Goal: Navigation & Orientation: Find specific page/section

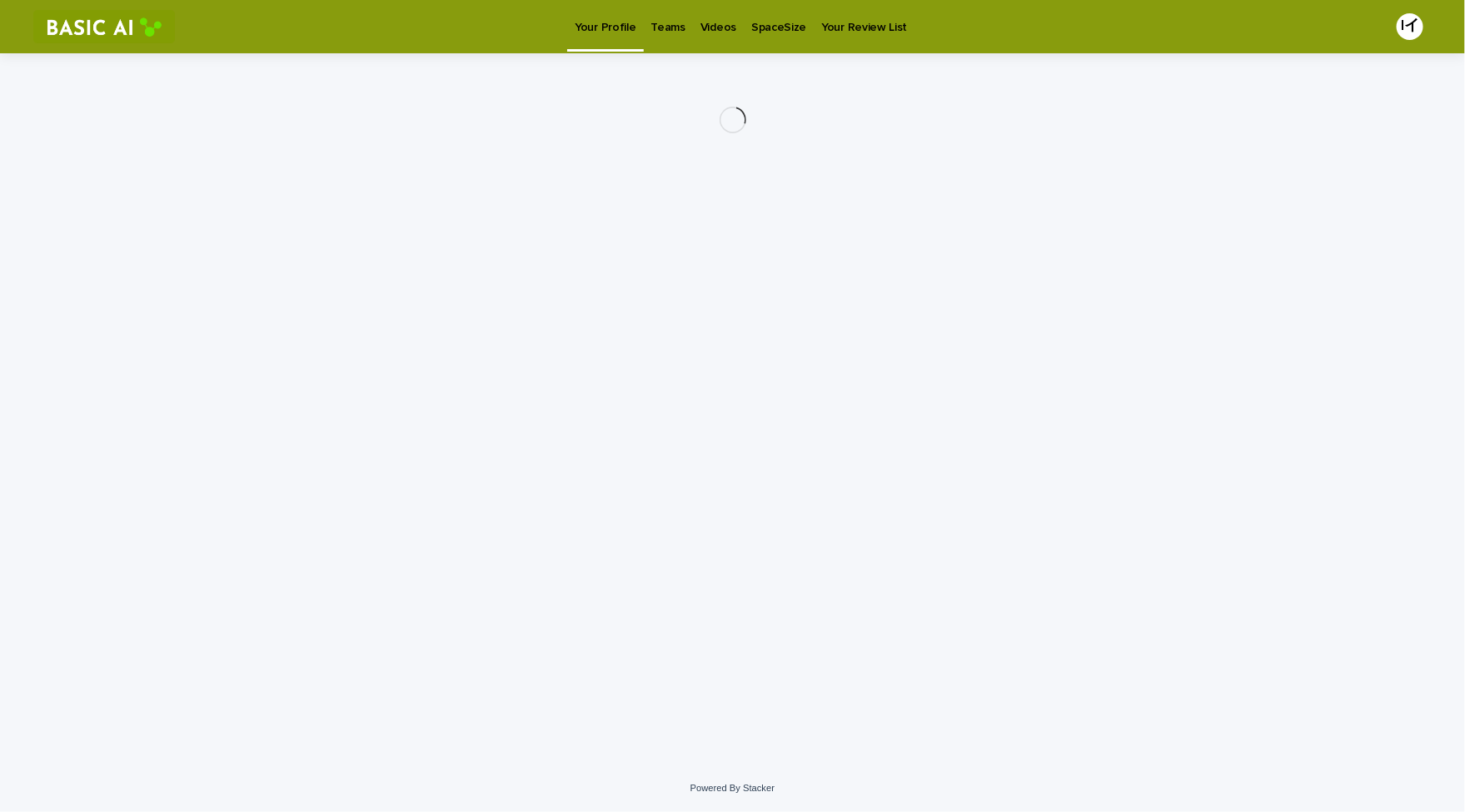
click at [645, 25] on div "Teams" at bounding box center [668, 18] width 49 height 35
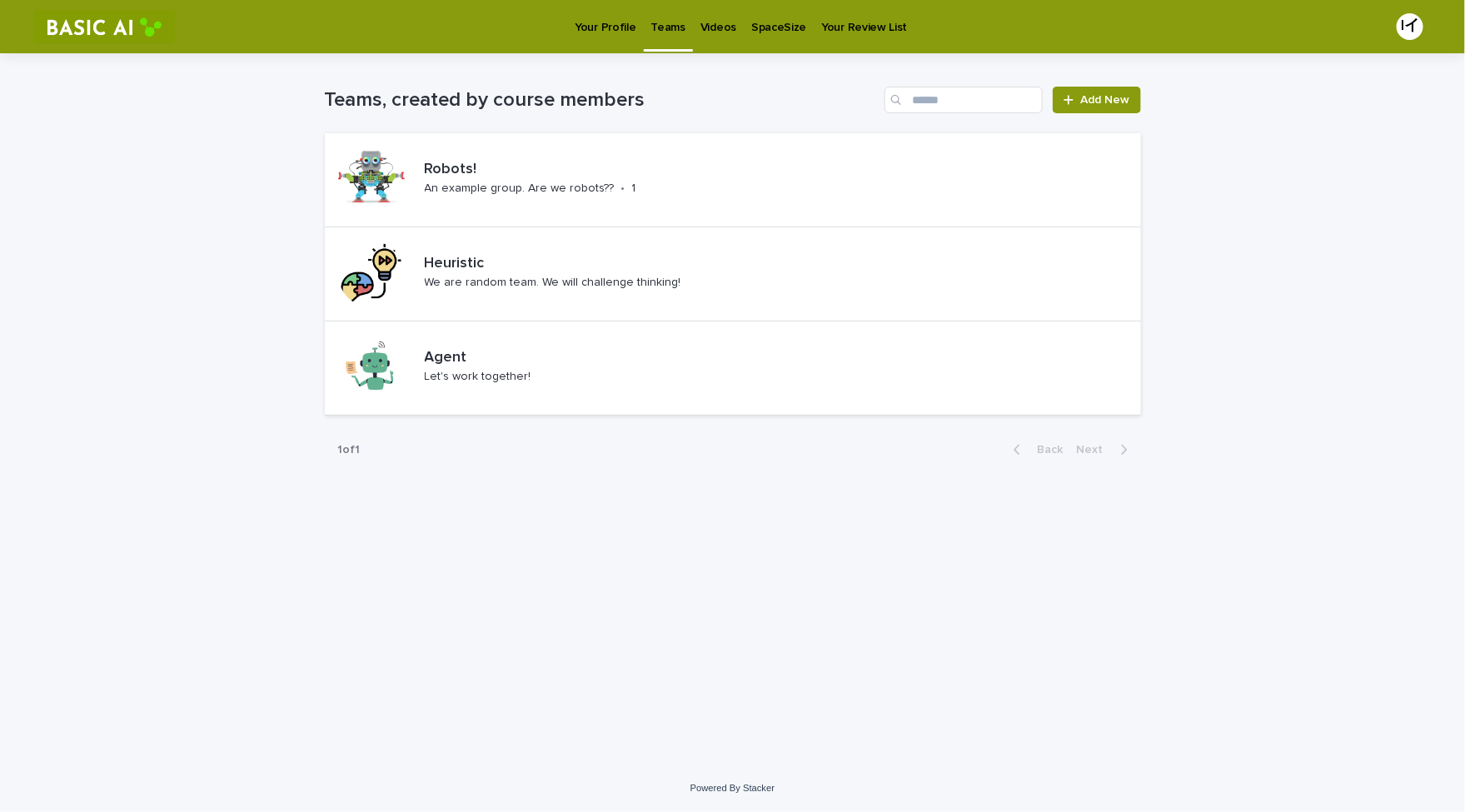
click at [668, 24] on p "Teams" at bounding box center [668, 18] width 34 height 35
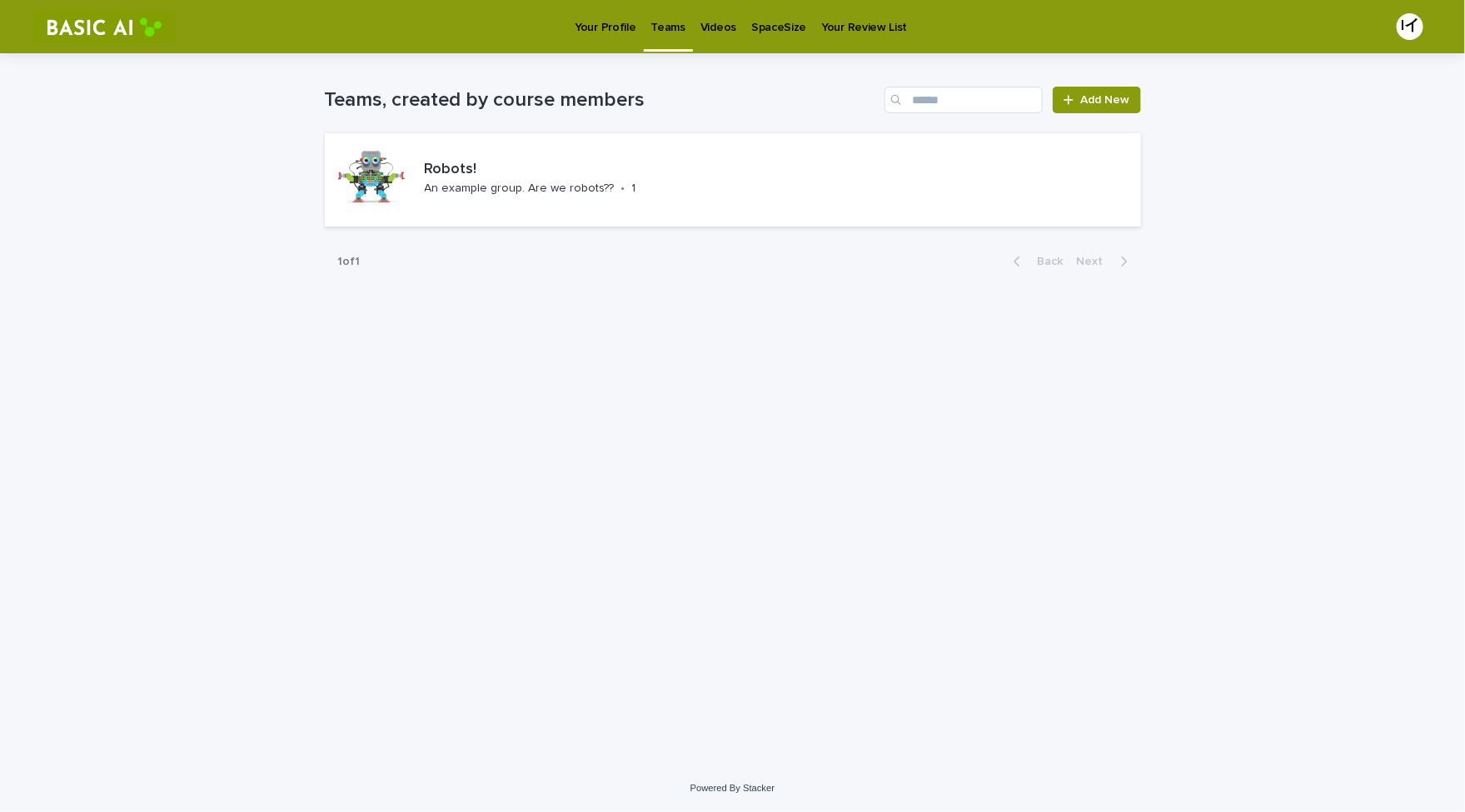
click at [596, 32] on p "Your Profile" at bounding box center [604, 18] width 61 height 35
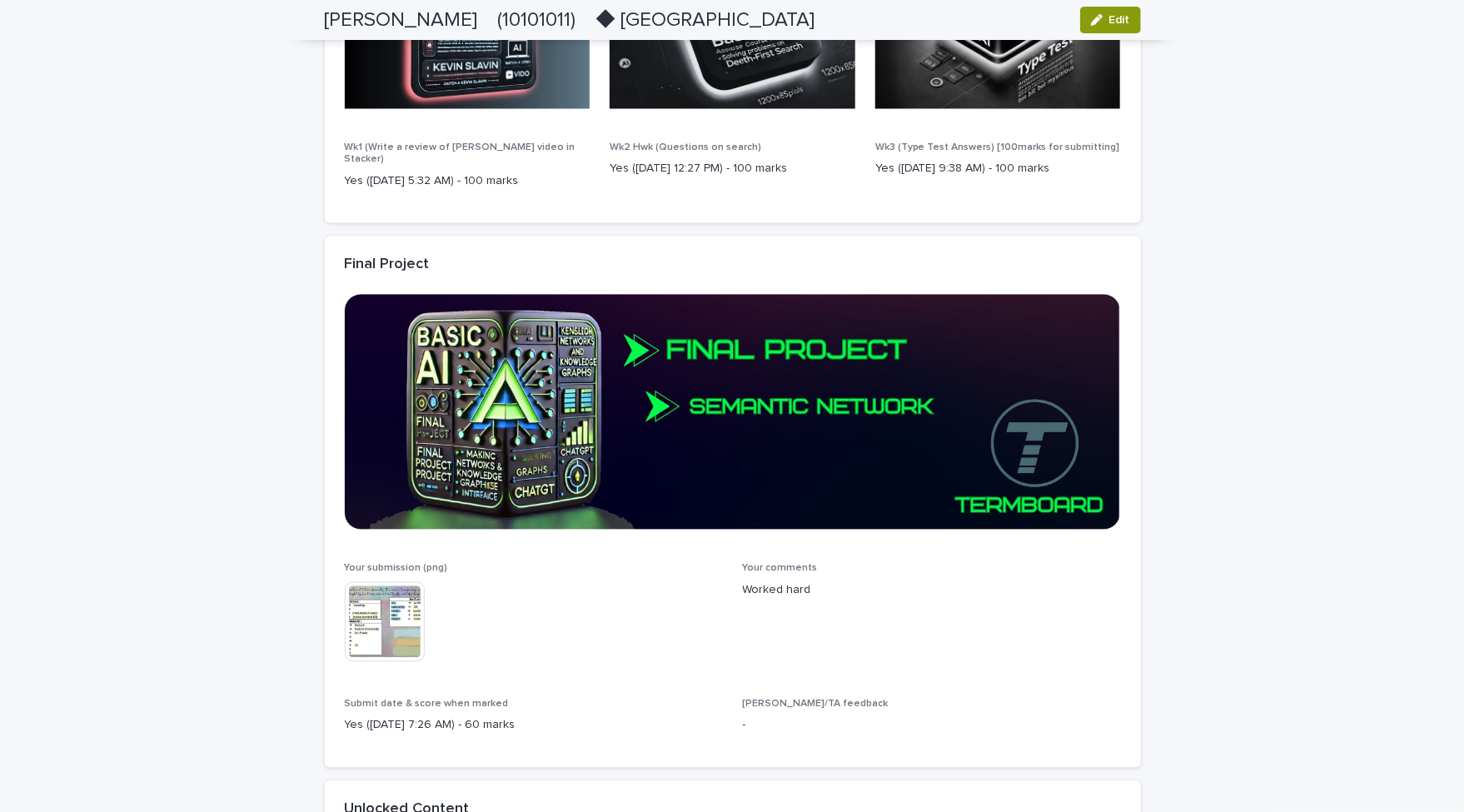
scroll to position [1393, 0]
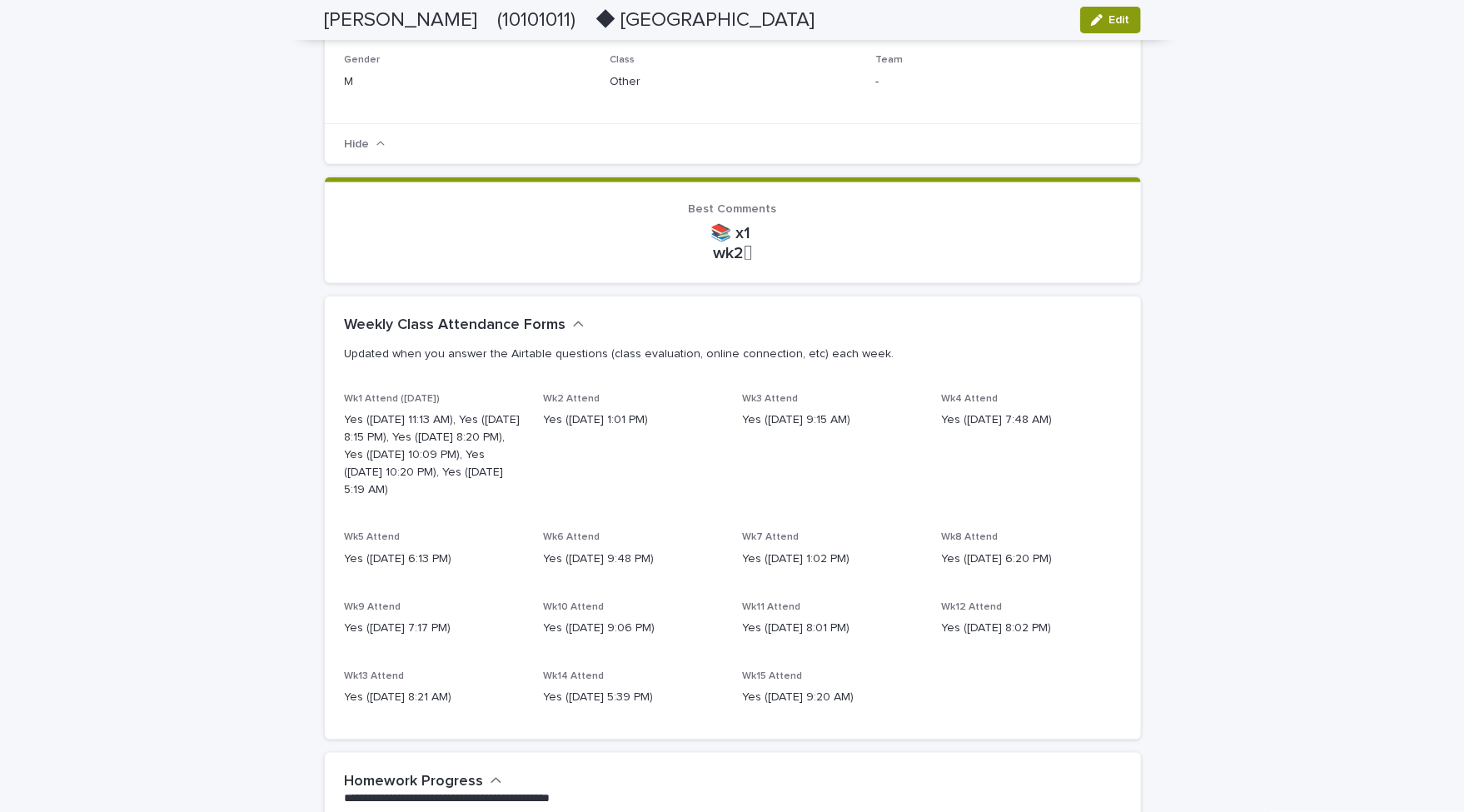
scroll to position [0, 0]
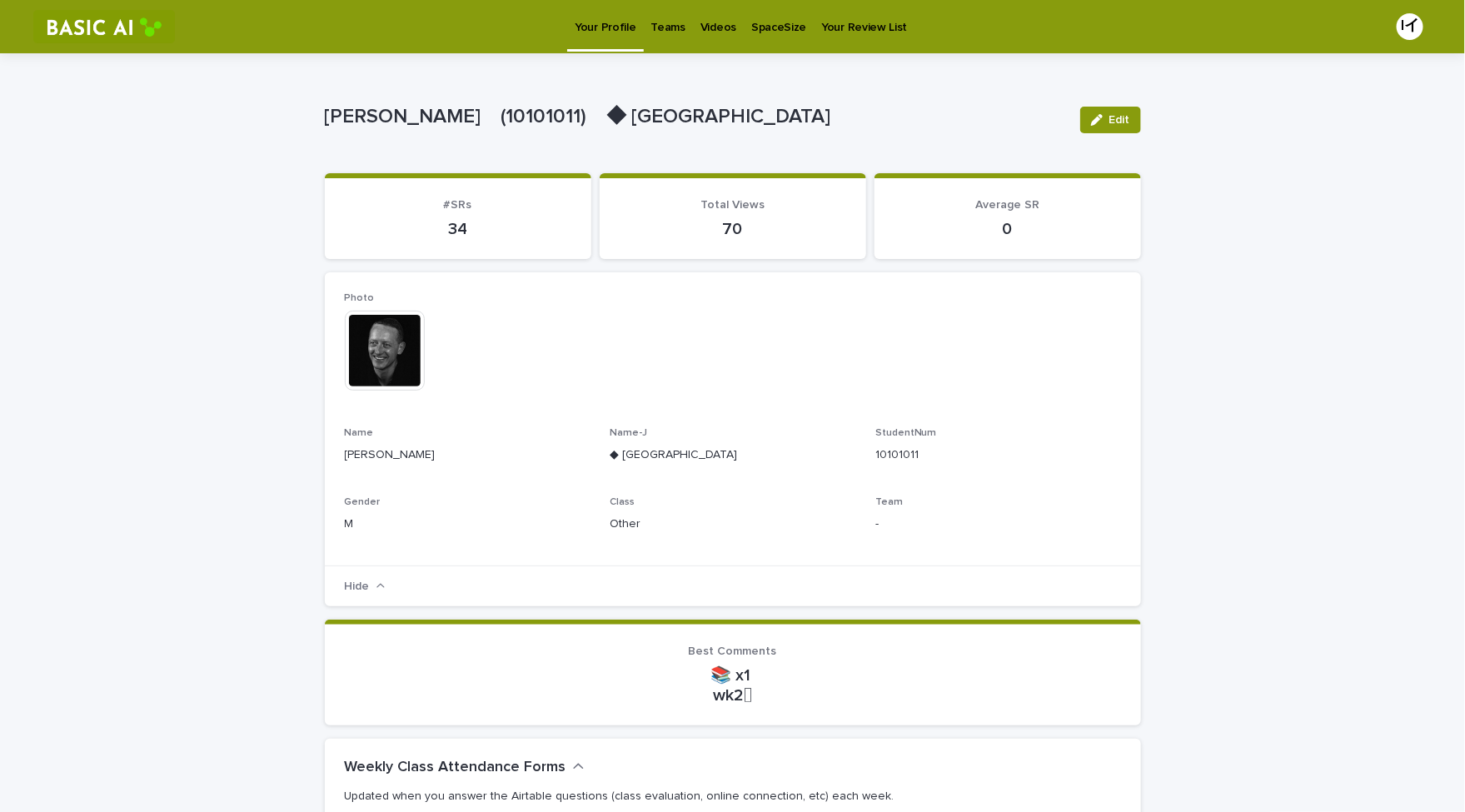
click at [682, 25] on div "Teams" at bounding box center [668, 18] width 49 height 35
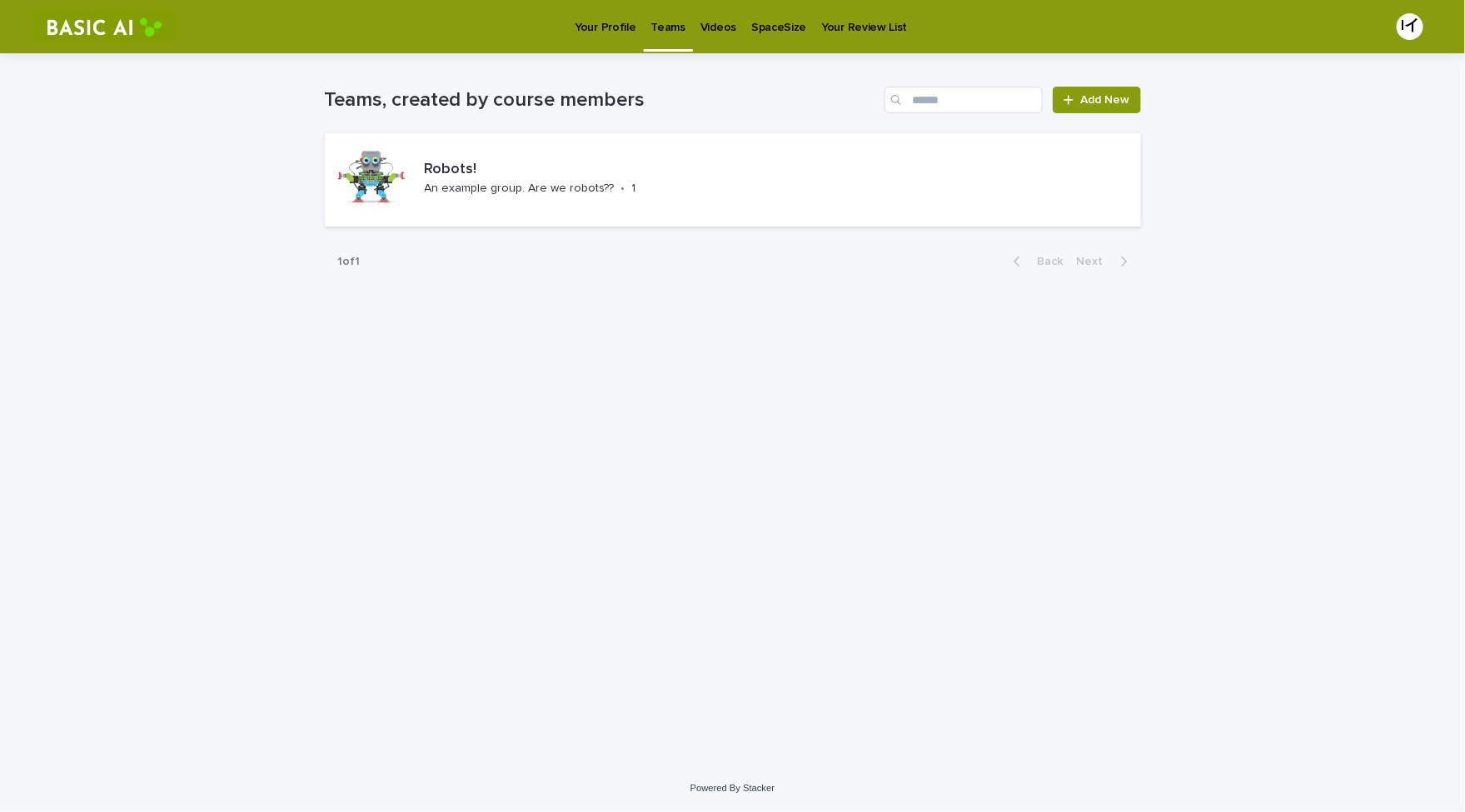
click at [595, 23] on p "Your Profile" at bounding box center [604, 18] width 61 height 35
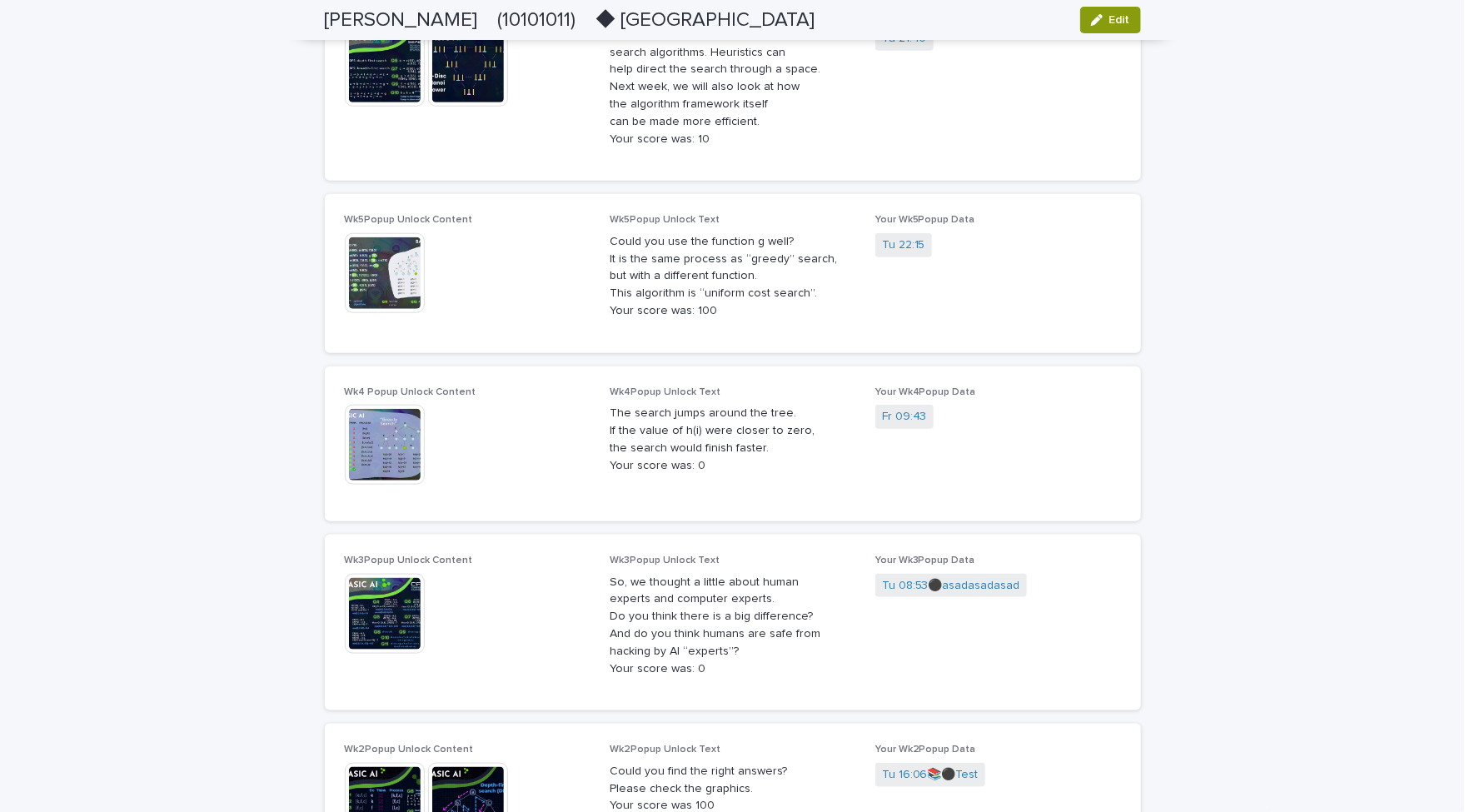
scroll to position [3837, 0]
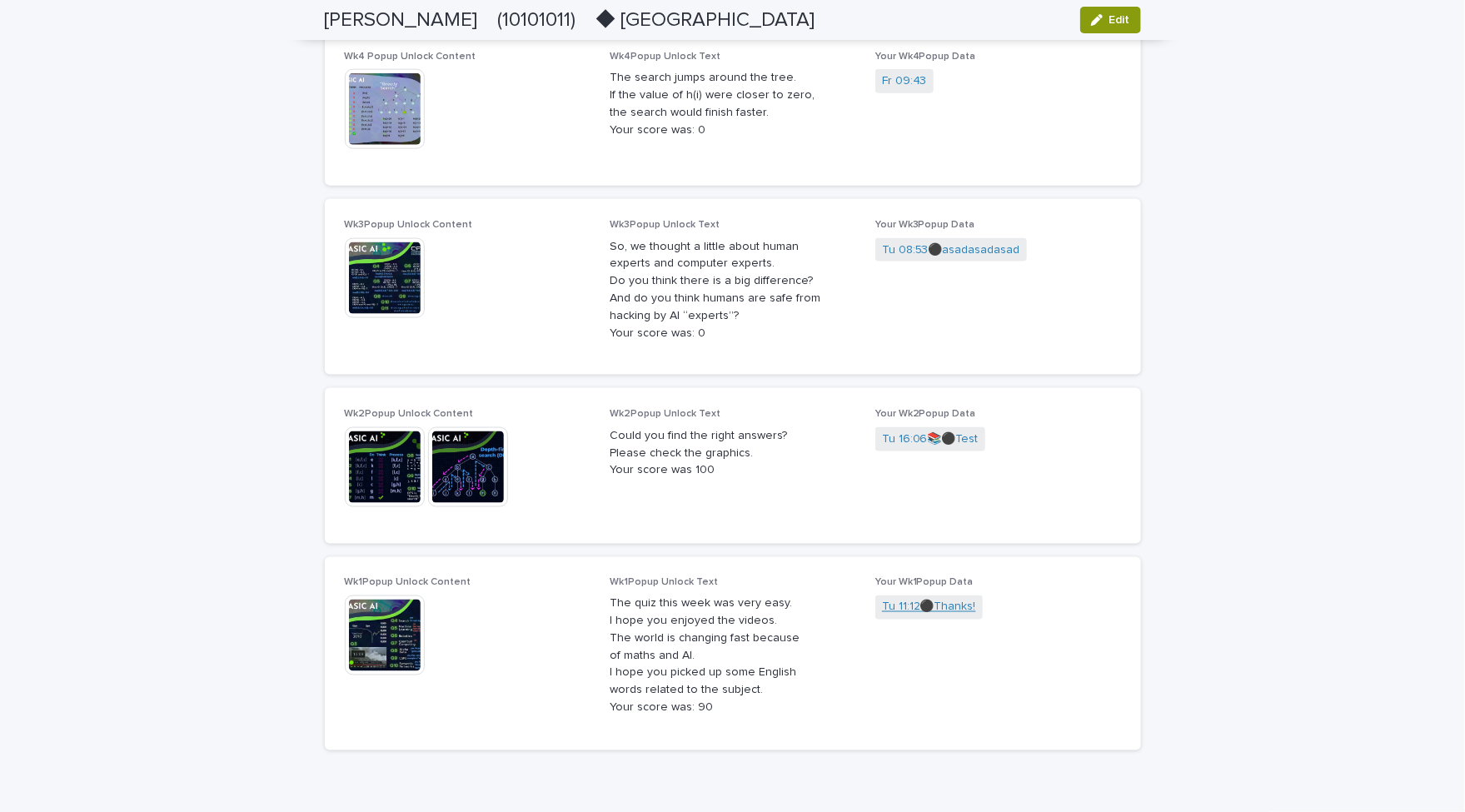
click at [942, 599] on link "Tu 11:12⚫️Thanks!" at bounding box center [928, 607] width 94 height 18
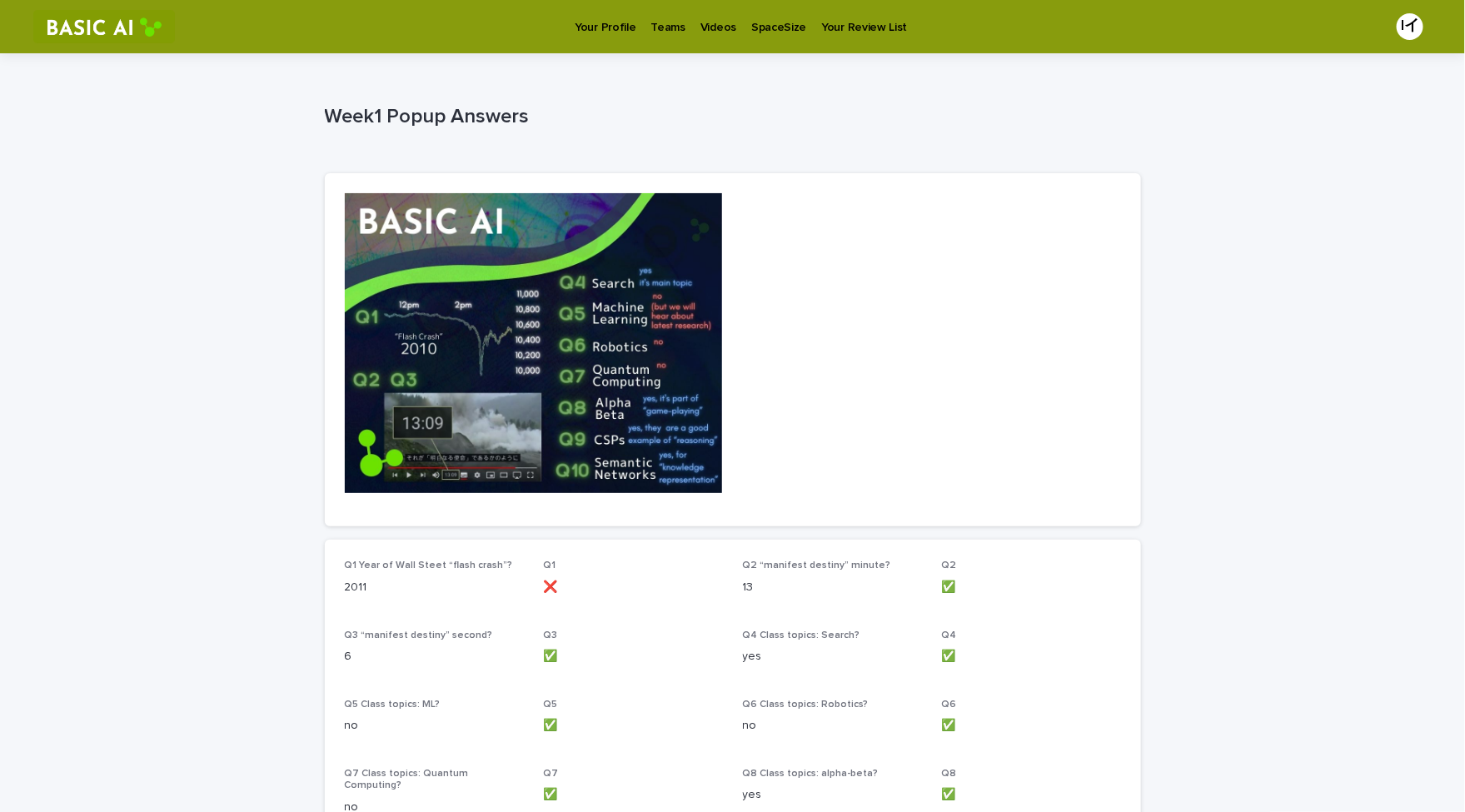
click at [620, 24] on p "Your Profile" at bounding box center [604, 18] width 61 height 35
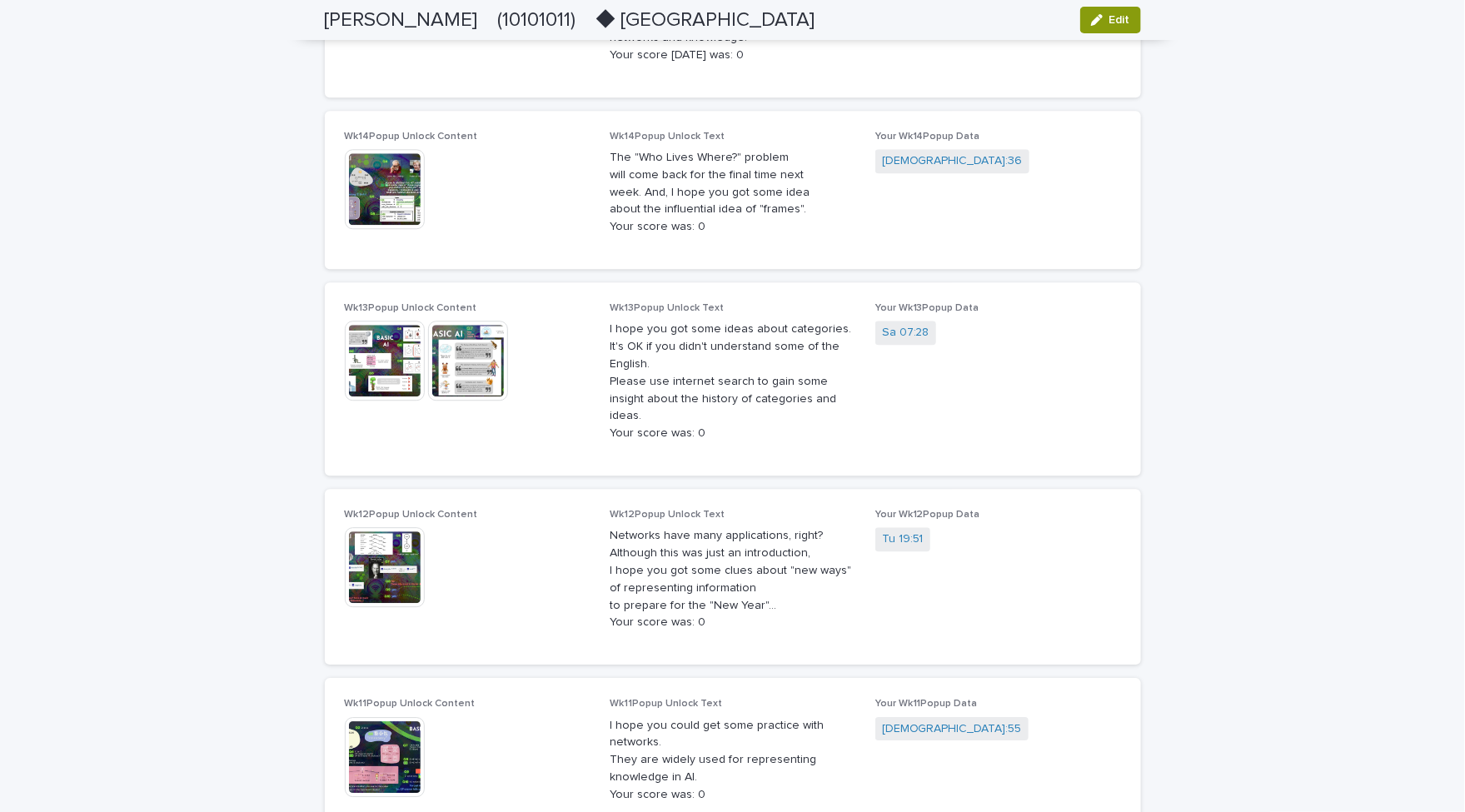
scroll to position [1920, 0]
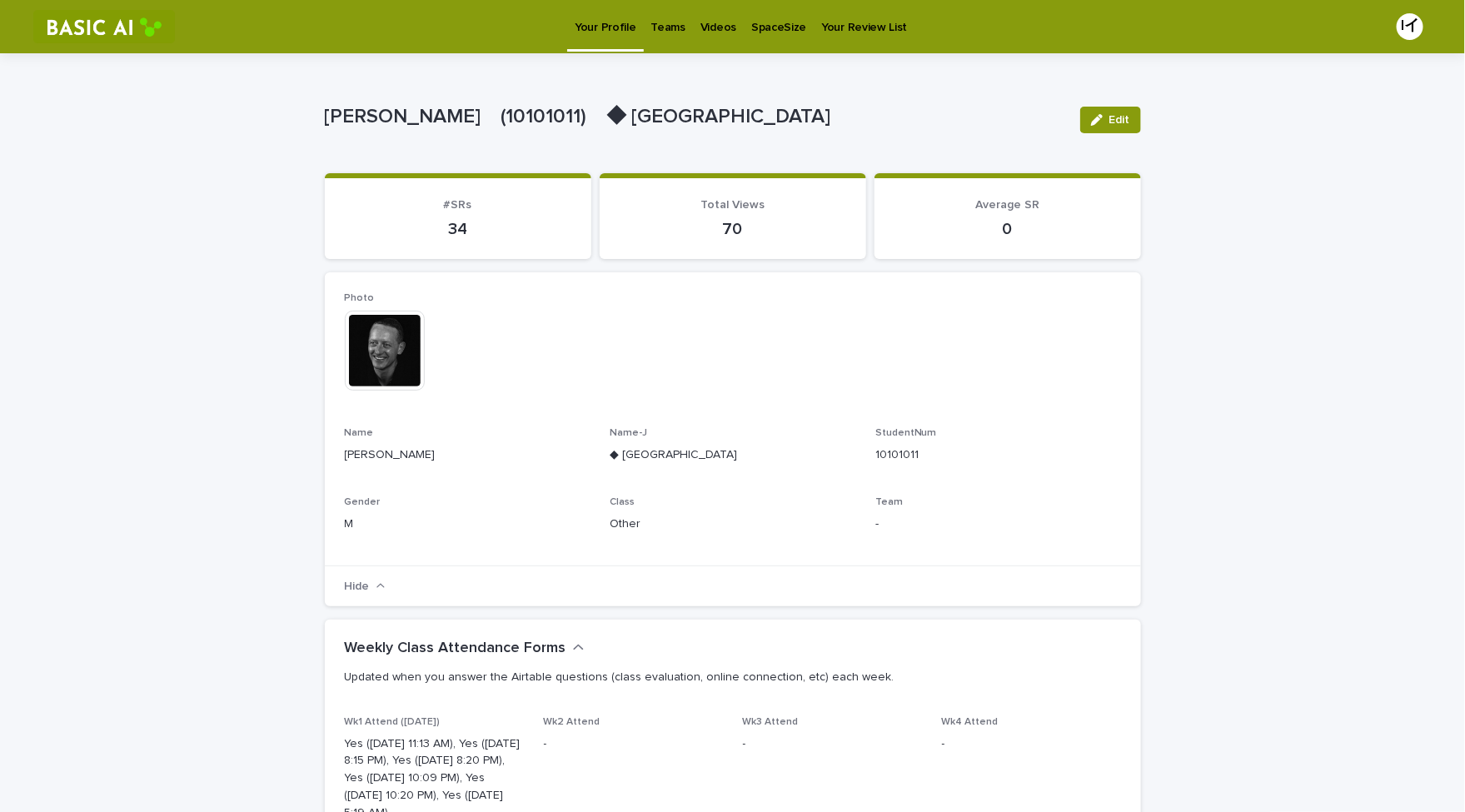
click at [386, 586] on div "Hide" at bounding box center [732, 586] width 816 height 41
click at [381, 586] on icon "button" at bounding box center [381, 586] width 9 height 11
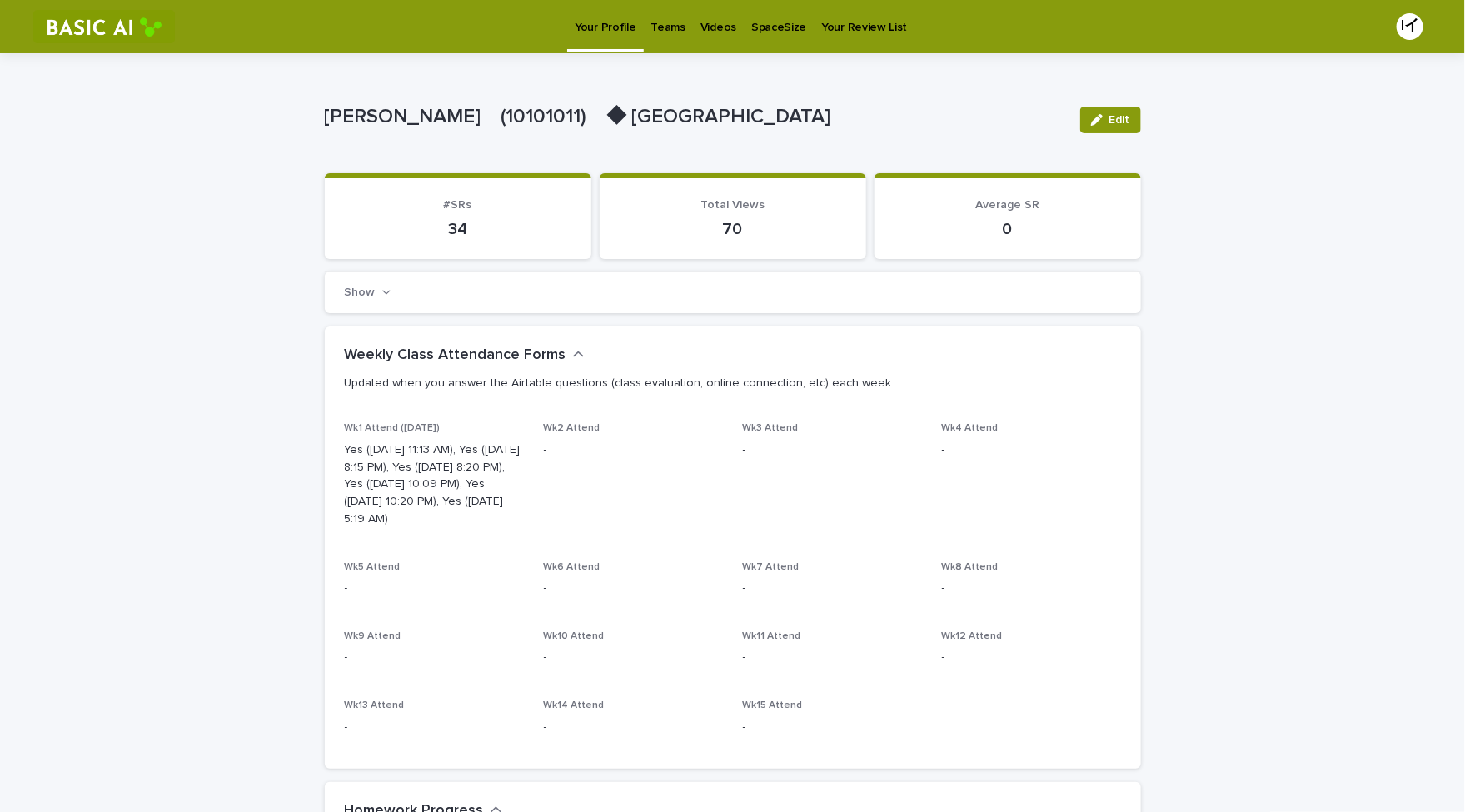
click at [382, 289] on icon "button" at bounding box center [386, 291] width 9 height 11
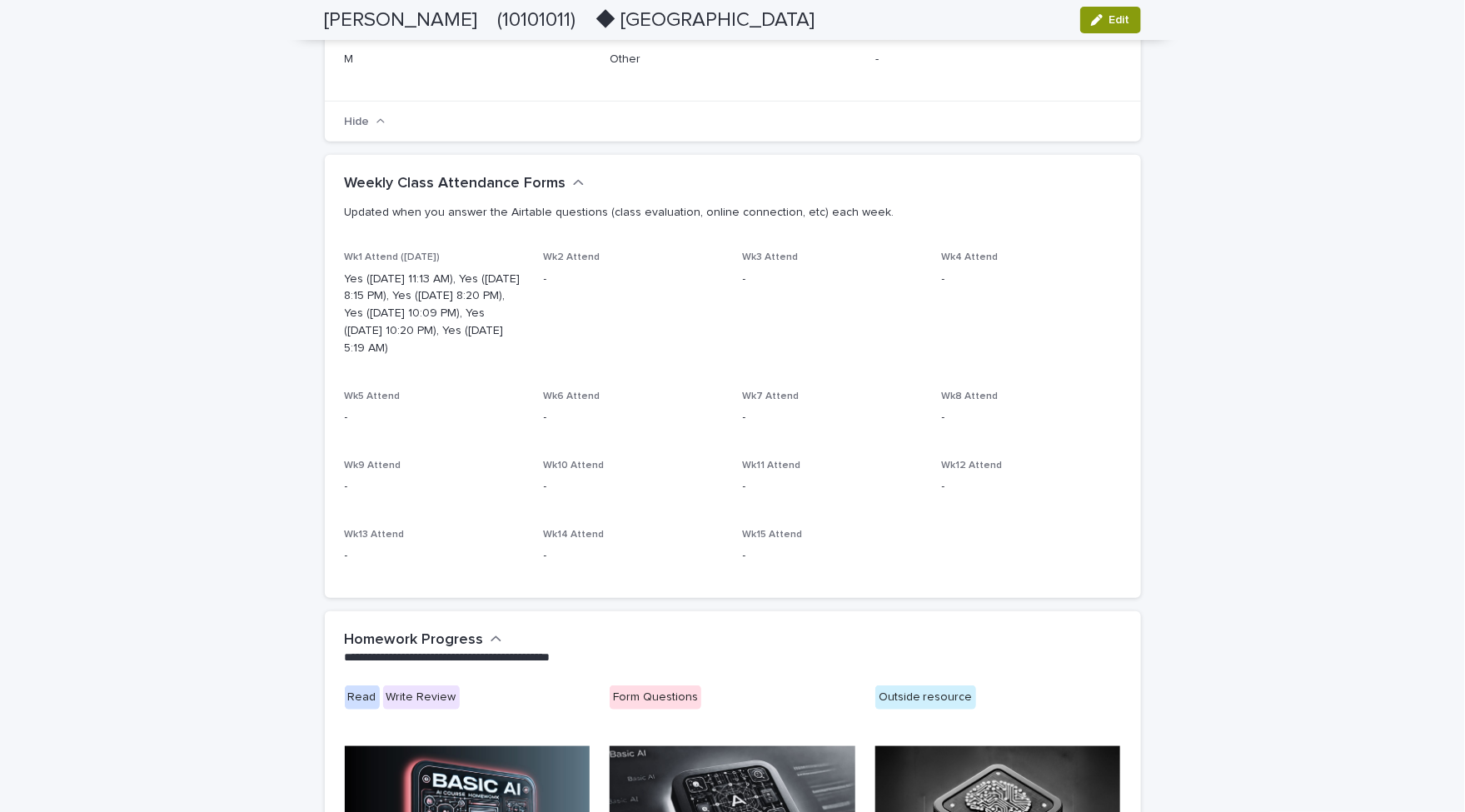
scroll to position [466, 0]
click at [459, 285] on p "Yes ([DATE] 11:13 AM), Yes ([DATE] 8:15 PM), Yes ([DATE] 8:20 PM), Yes ([DATE] …" at bounding box center [435, 312] width 179 height 87
click at [1287, 327] on div "**********" at bounding box center [732, 549] width 1465 height 1922
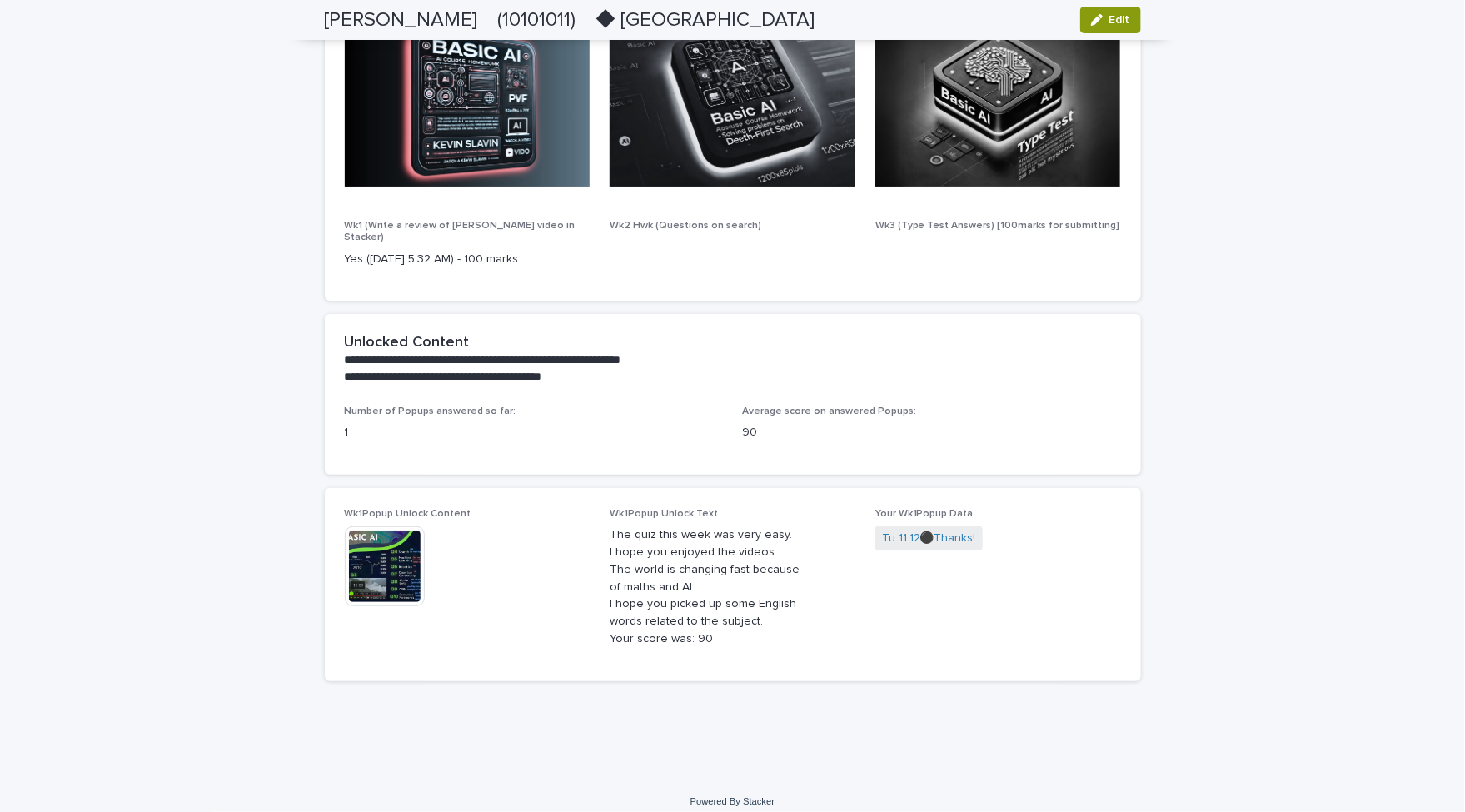
scroll to position [0, 0]
